Goal: Book appointment/travel/reservation

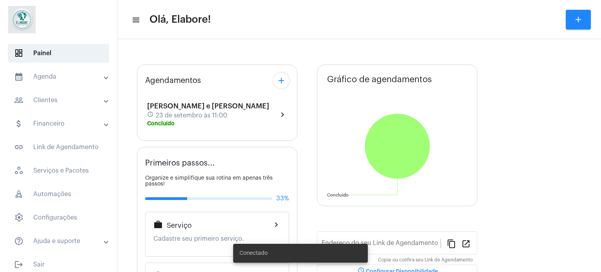
type input "[URL][DOMAIN_NAME]"
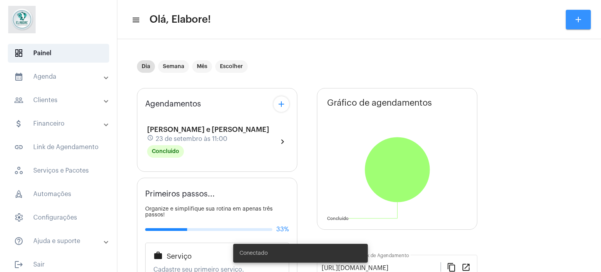
click at [583, 14] on button "add" at bounding box center [577, 20] width 25 height 20
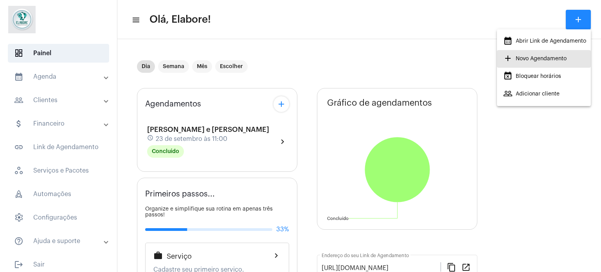
click at [510, 55] on mat-icon "add" at bounding box center [507, 58] width 9 height 9
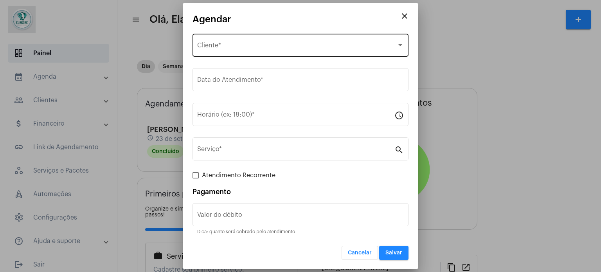
click at [260, 47] on div "Selecione o Cliente" at bounding box center [296, 46] width 199 height 7
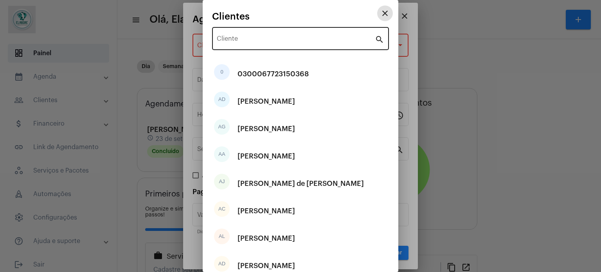
click at [279, 41] on input "Cliente" at bounding box center [296, 40] width 158 height 7
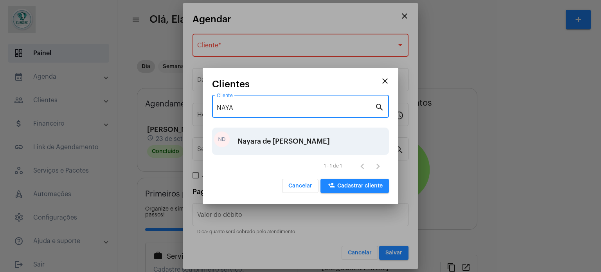
type input "NAYA"
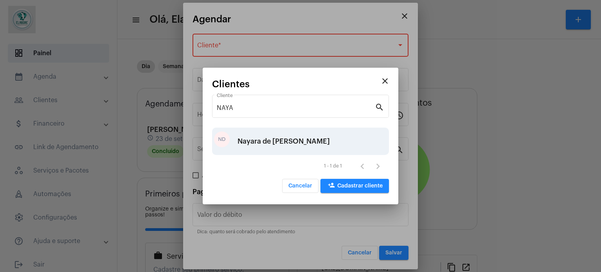
click at [295, 133] on div "Nayara de [PERSON_NAME]" at bounding box center [283, 140] width 92 height 23
type input "R$"
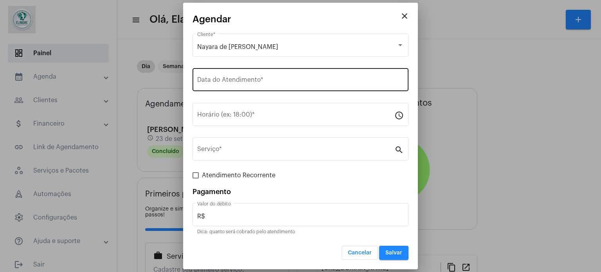
click at [298, 76] on div "Data do Atendimento *" at bounding box center [300, 78] width 206 height 25
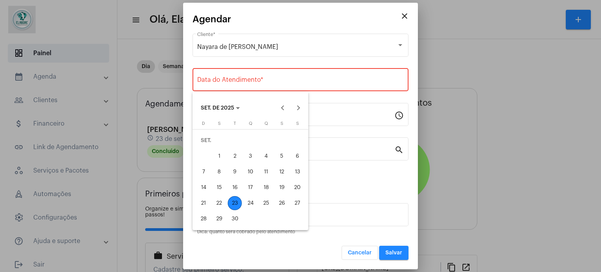
click at [236, 201] on div "23" at bounding box center [235, 203] width 14 height 14
type input "[DATE]"
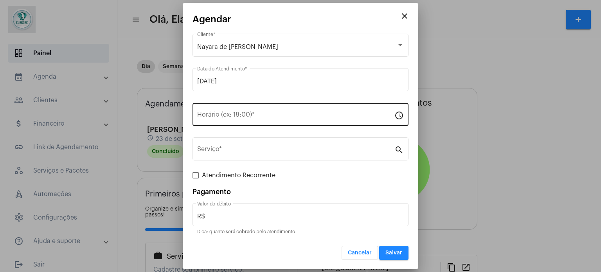
click at [253, 112] on div "Horário (ex: 18:00) *" at bounding box center [295, 113] width 197 height 25
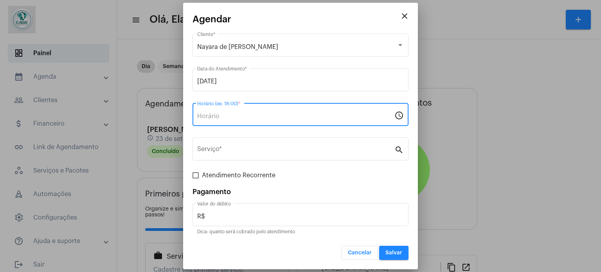
click at [286, 120] on div "Horário (ex: 18:00) *" at bounding box center [295, 113] width 197 height 25
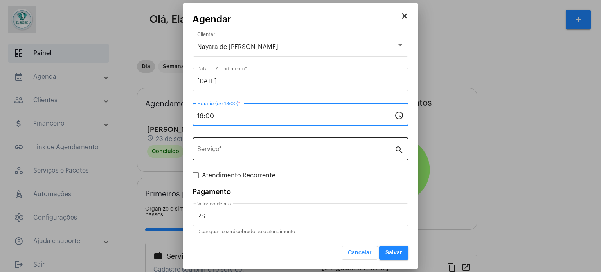
type input "16:00"
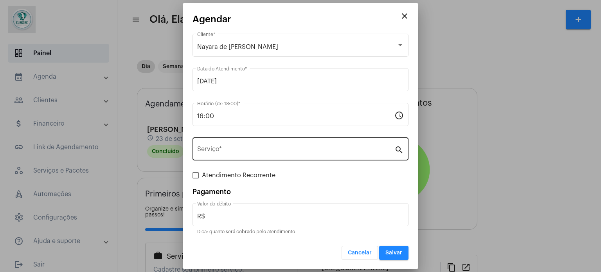
click at [283, 143] on div "Serviço *" at bounding box center [295, 148] width 197 height 25
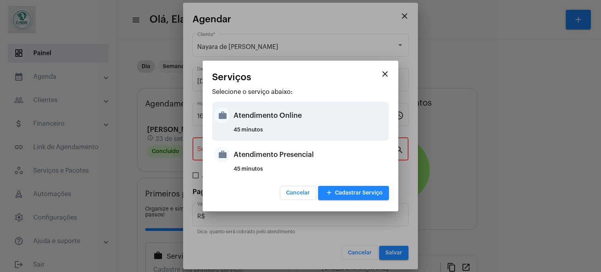
click at [250, 114] on div "Atendimento Online" at bounding box center [309, 115] width 153 height 23
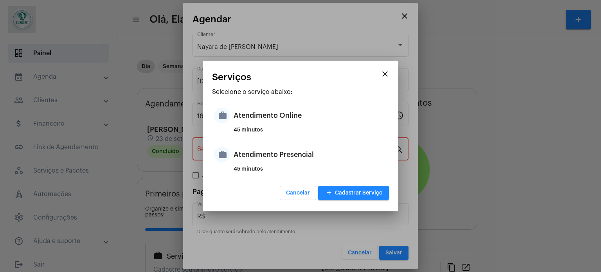
type input "Atendimento Online"
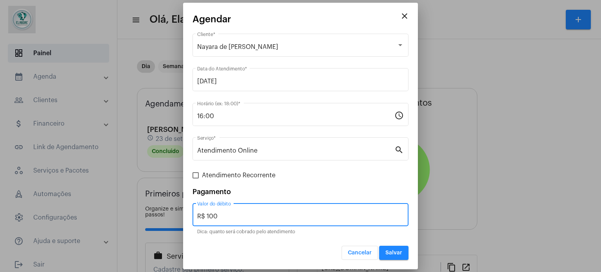
drag, startPoint x: 236, startPoint y: 215, endPoint x: 200, endPoint y: 215, distance: 35.6
click at [200, 215] on input "R$ 100" at bounding box center [300, 216] width 206 height 7
type input "R$ 0"
click at [400, 256] on button "Salvar" at bounding box center [393, 253] width 29 height 14
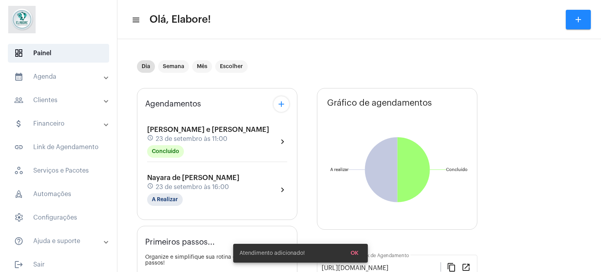
click at [183, 187] on span "23 de setembro às 16:00" at bounding box center [192, 186] width 73 height 7
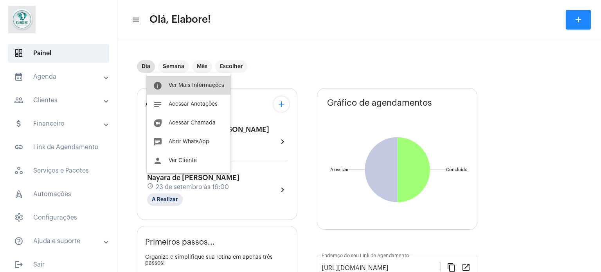
click at [217, 85] on span "Ver Mais Informações" at bounding box center [197, 85] width 56 height 5
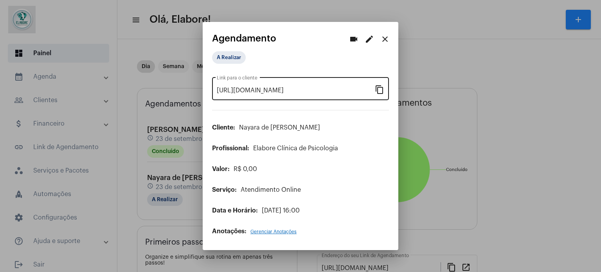
click at [383, 90] on mat-icon "content_copy" at bounding box center [379, 88] width 9 height 9
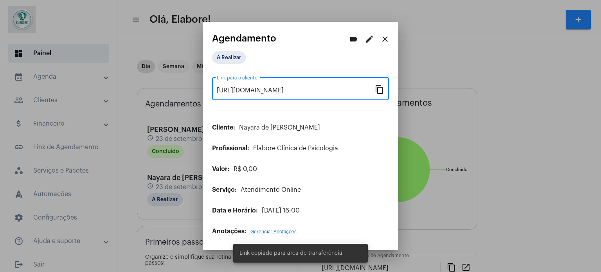
scroll to position [0, 63]
